Goal: Check status: Check status

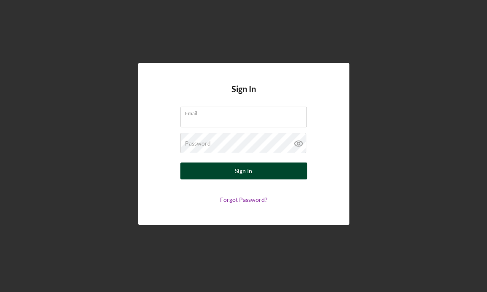
type input "[EMAIL_ADDRESS][DOMAIN_NAME]"
click at [259, 172] on button "Sign In" at bounding box center [244, 170] width 127 height 17
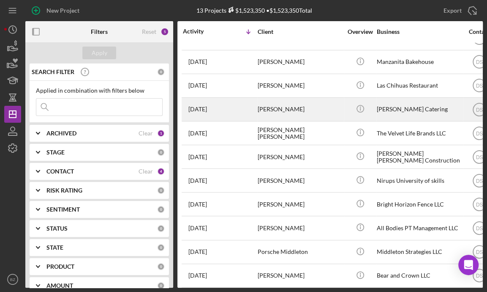
scroll to position [74, 0]
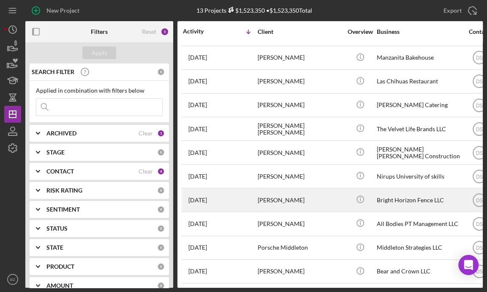
click at [261, 196] on div "[PERSON_NAME]" at bounding box center [300, 200] width 85 height 22
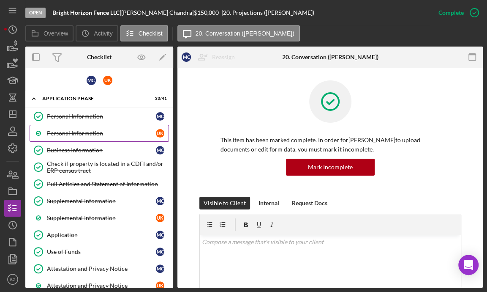
click at [82, 132] on div "Personal Information" at bounding box center [101, 133] width 109 height 7
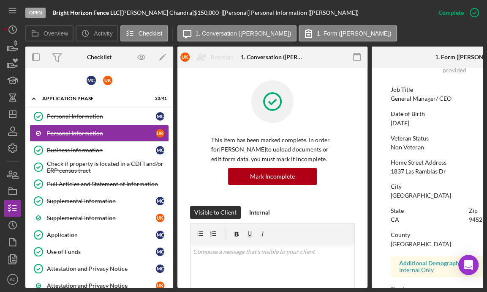
scroll to position [77, 0]
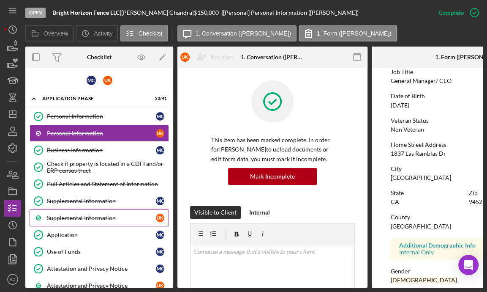
click at [68, 217] on div "Supplemental Information" at bounding box center [101, 217] width 109 height 7
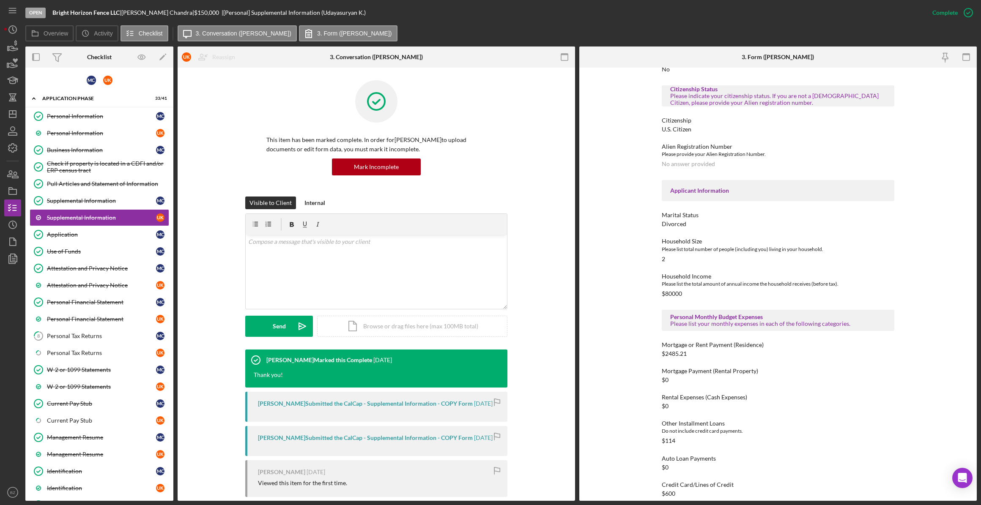
scroll to position [211, 0]
